Goal: Go to known website: Go to known website

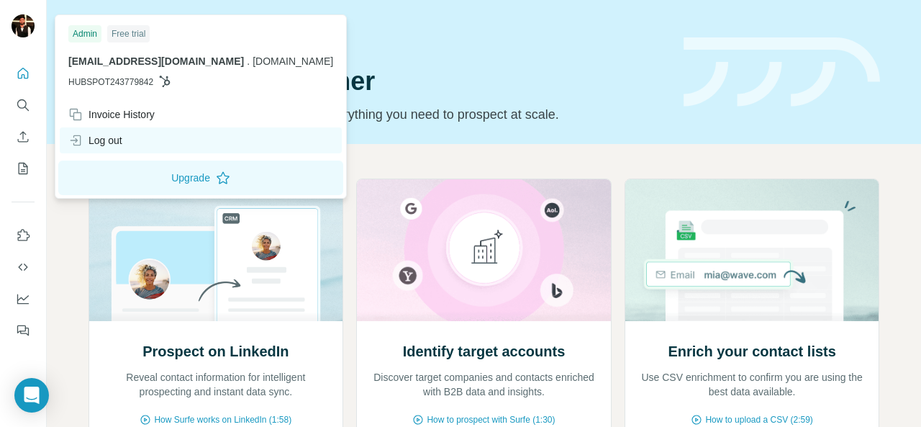
click at [101, 144] on div "Log out" at bounding box center [95, 140] width 54 height 14
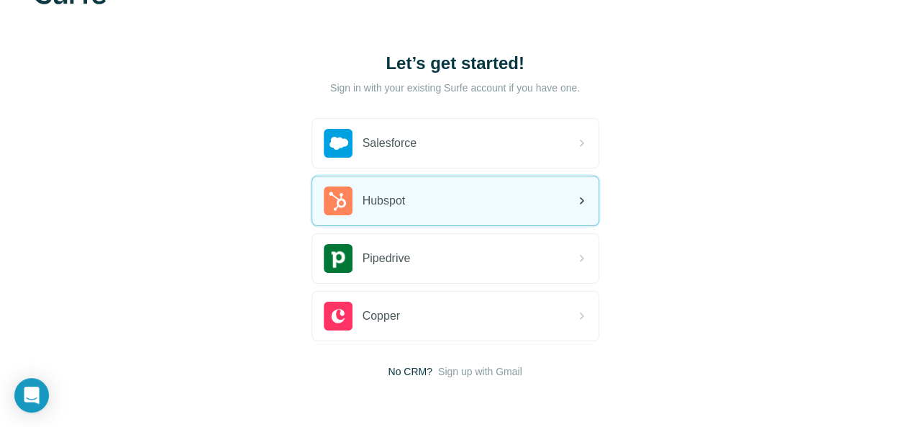
scroll to position [55, 0]
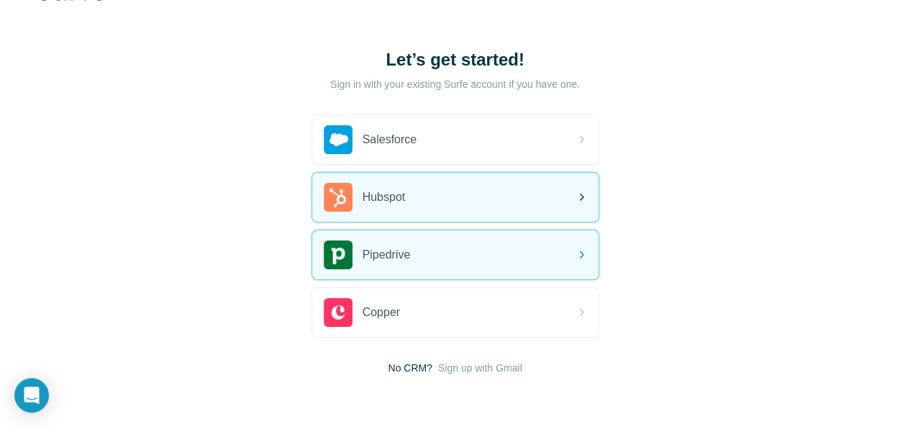
click at [312, 245] on div "Pipedrive" at bounding box center [455, 254] width 286 height 49
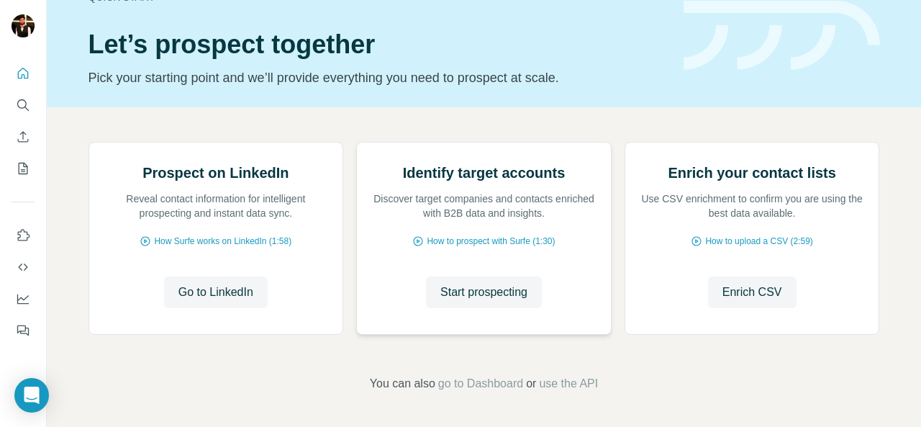
scroll to position [97, 0]
click at [208, 301] on span "Go to LinkedIn" at bounding box center [215, 291] width 75 height 17
